Goal: Information Seeking & Learning: Learn about a topic

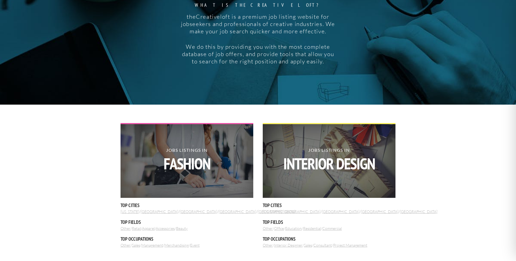
scroll to position [99, 0]
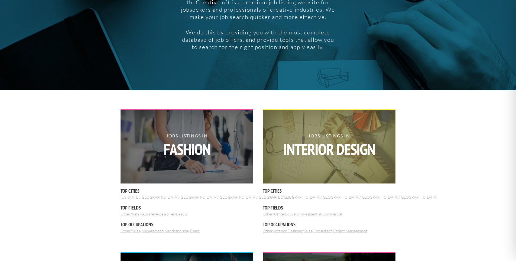
click at [359, 151] on strong "Interior Design" at bounding box center [329, 149] width 133 height 16
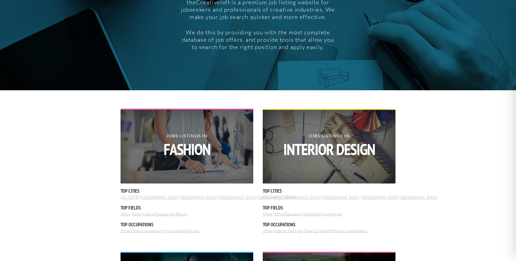
click at [289, 229] on link "Interior Designer" at bounding box center [288, 230] width 28 height 5
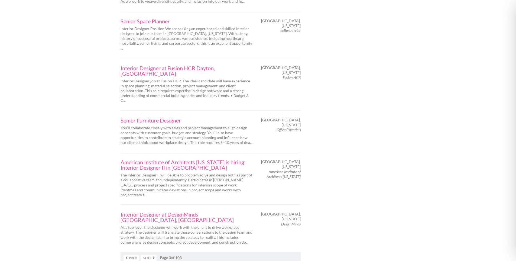
scroll to position [812, 0]
click at [145, 254] on link "Next" at bounding box center [148, 257] width 16 height 6
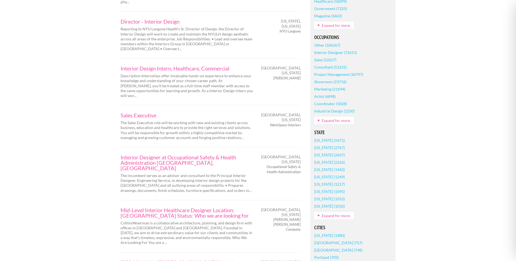
scroll to position [260, 0]
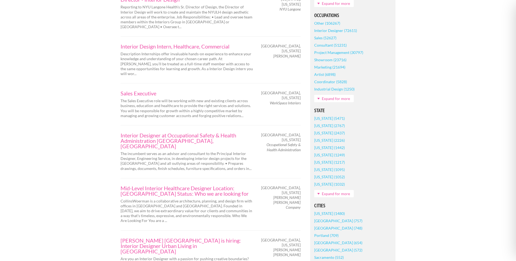
click at [327, 141] on link "[US_STATE] (2226)" at bounding box center [329, 139] width 31 height 7
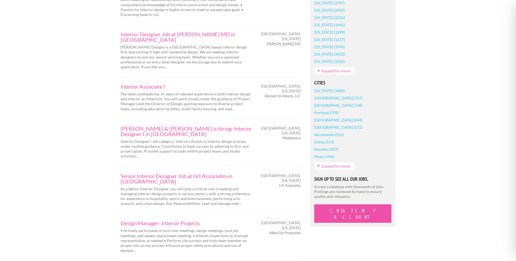
scroll to position [390, 0]
drag, startPoint x: 301, startPoint y: 22, endPoint x: 270, endPoint y: 23, distance: 31.1
click at [270, 32] on div "[GEOGRAPHIC_DATA], [US_STATE] [PERSON_NAME] MD" at bounding box center [281, 39] width 47 height 15
click at [270, 42] on em "[PERSON_NAME] MD" at bounding box center [283, 44] width 34 height 5
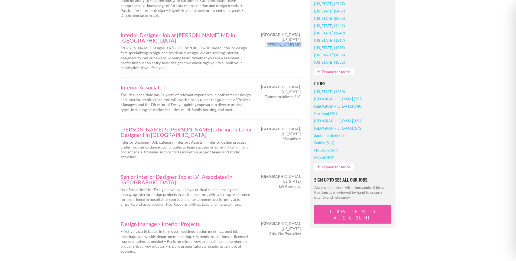
click at [270, 42] on em "[PERSON_NAME] MD" at bounding box center [283, 44] width 34 height 5
click at [282, 32] on span "[GEOGRAPHIC_DATA], [US_STATE]" at bounding box center [281, 37] width 40 height 10
drag, startPoint x: 276, startPoint y: 13, endPoint x: 300, endPoint y: 25, distance: 27.0
click at [300, 32] on div "[GEOGRAPHIC_DATA], [US_STATE] [PERSON_NAME] MD" at bounding box center [281, 39] width 47 height 15
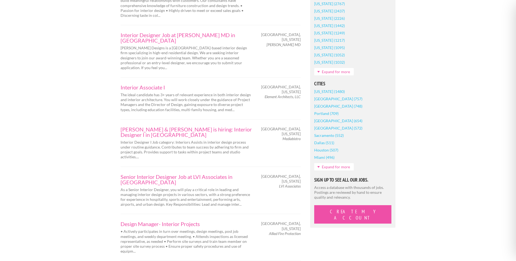
click at [289, 34] on div "Interior Designer Job at [PERSON_NAME] MD in [GEOGRAPHIC_DATA][PERSON_NAME] Des…" at bounding box center [210, 51] width 189 height 38
drag, startPoint x: 275, startPoint y: 15, endPoint x: 301, endPoint y: 26, distance: 28.6
click at [301, 32] on div "[GEOGRAPHIC_DATA], [US_STATE] [PERSON_NAME] MD" at bounding box center [281, 39] width 47 height 15
click at [300, 32] on div "[GEOGRAPHIC_DATA], [US_STATE] [PERSON_NAME] MD" at bounding box center [281, 39] width 47 height 15
